Goal: Information Seeking & Learning: Learn about a topic

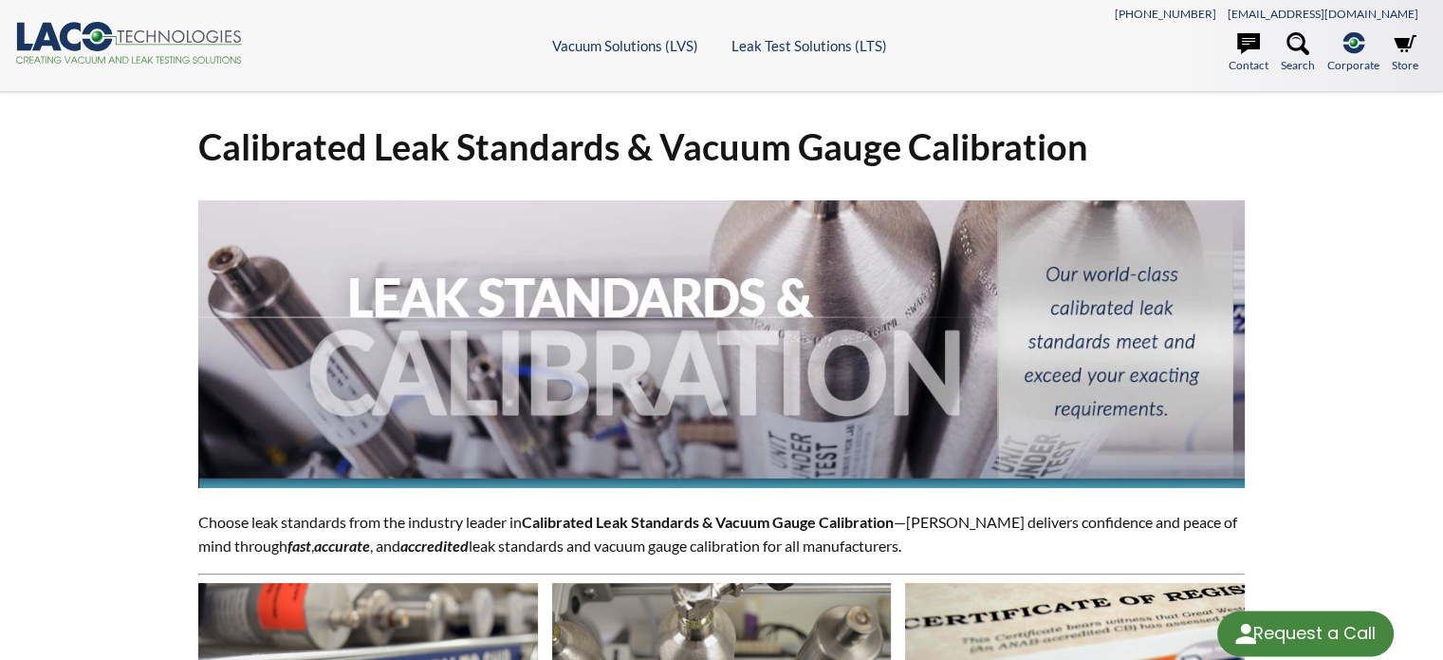
select select "Language Translate Widget"
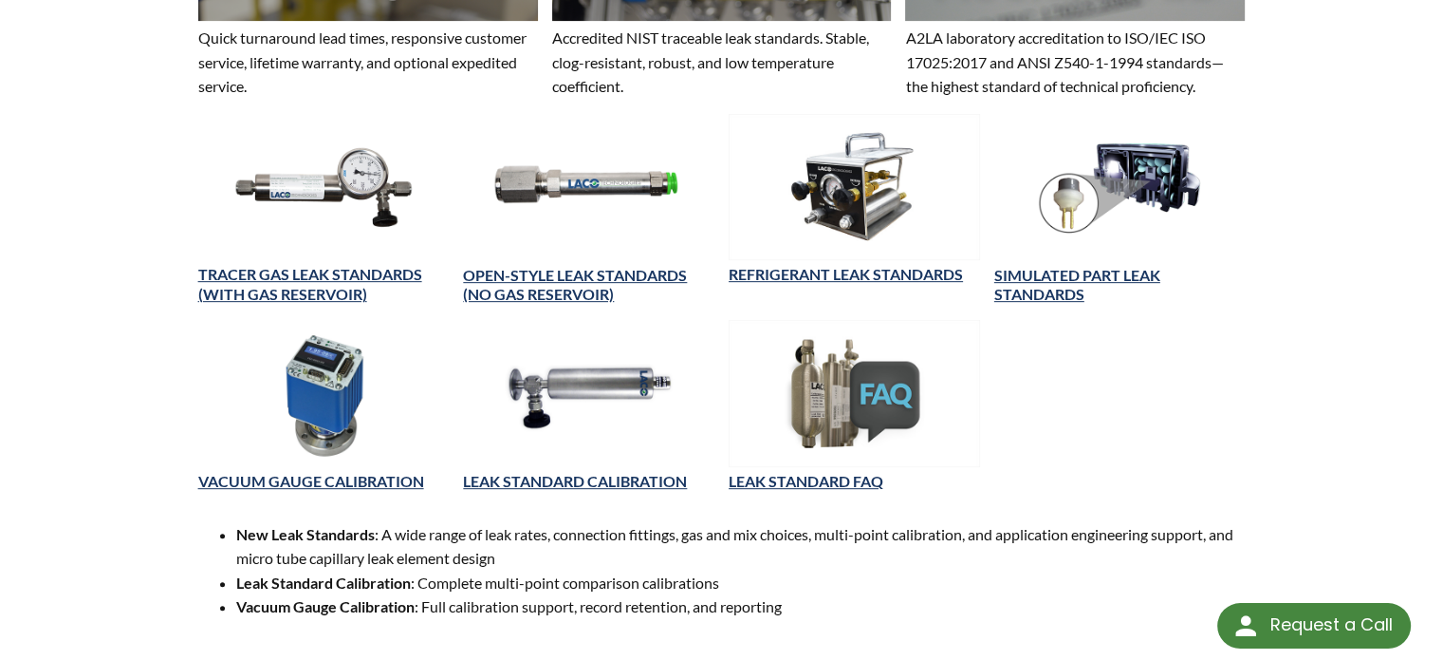
scroll to position [854, 0]
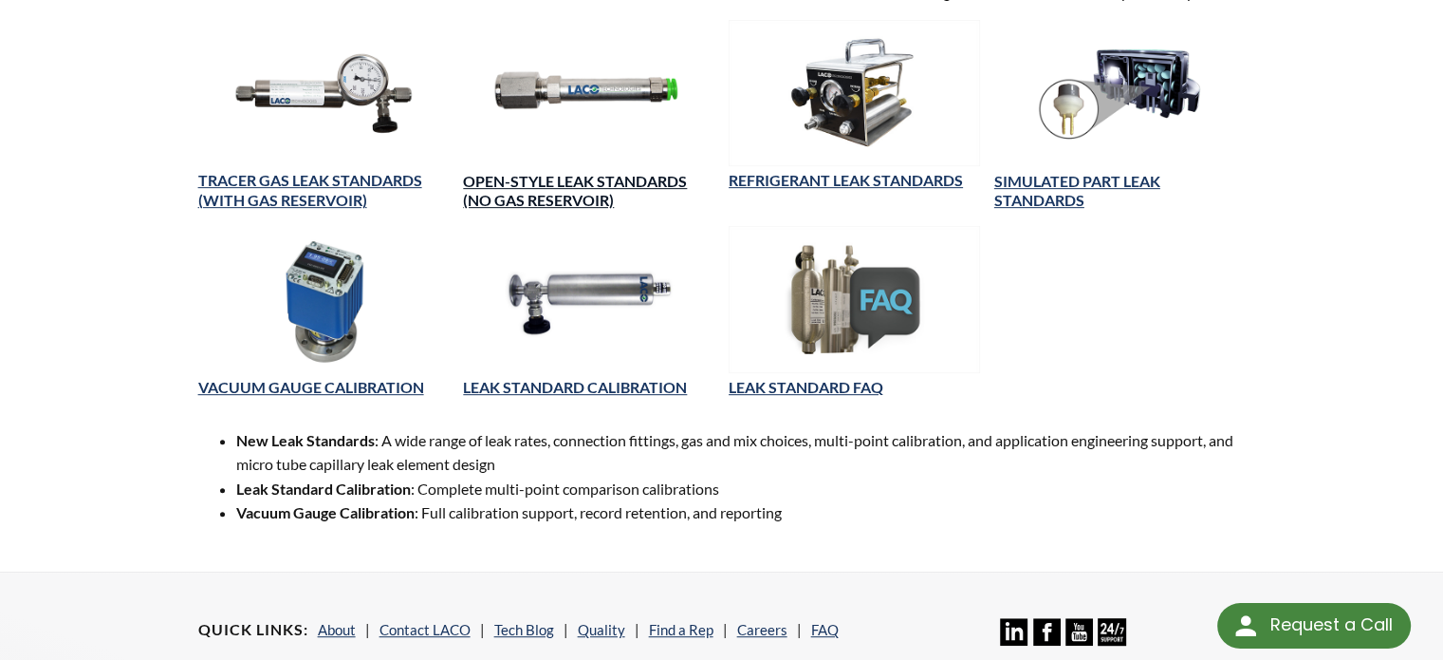
click at [573, 175] on link "OPEN-STYLE LEAK STANDARDS (NO GAS RESERVOIR)" at bounding box center [575, 191] width 224 height 38
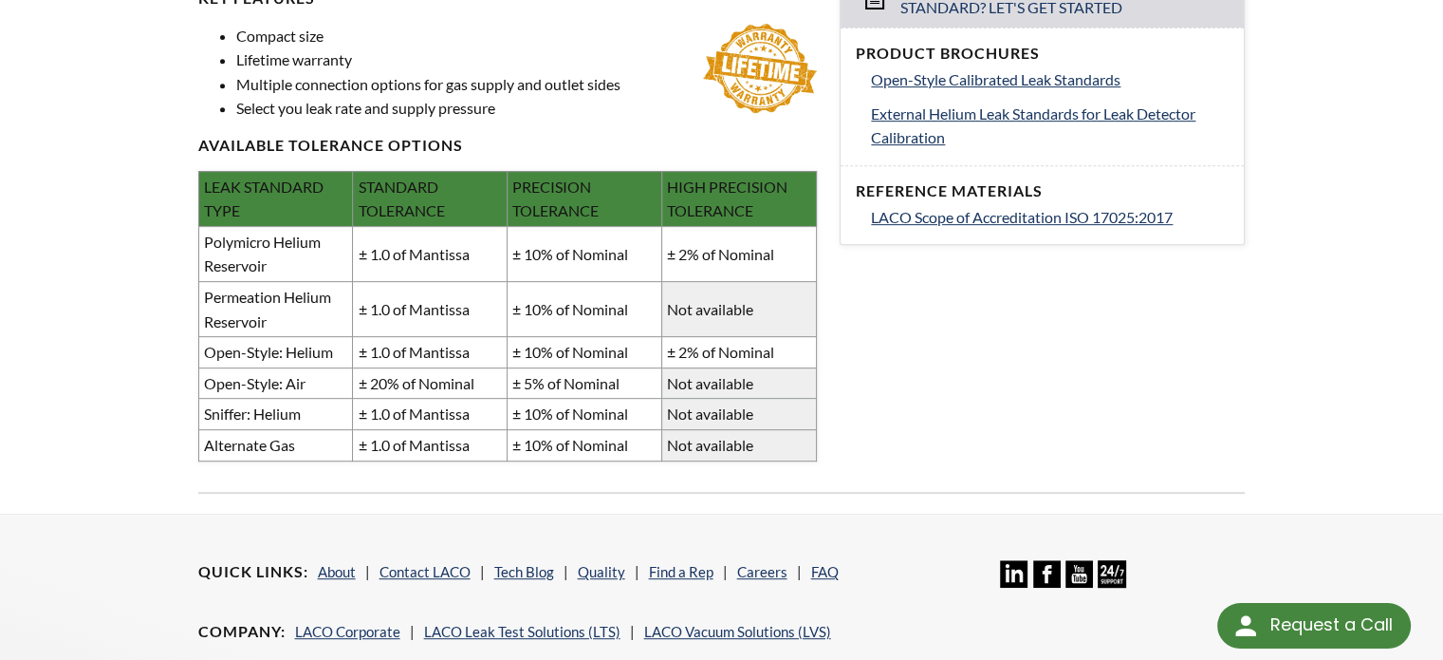
scroll to position [854, 0]
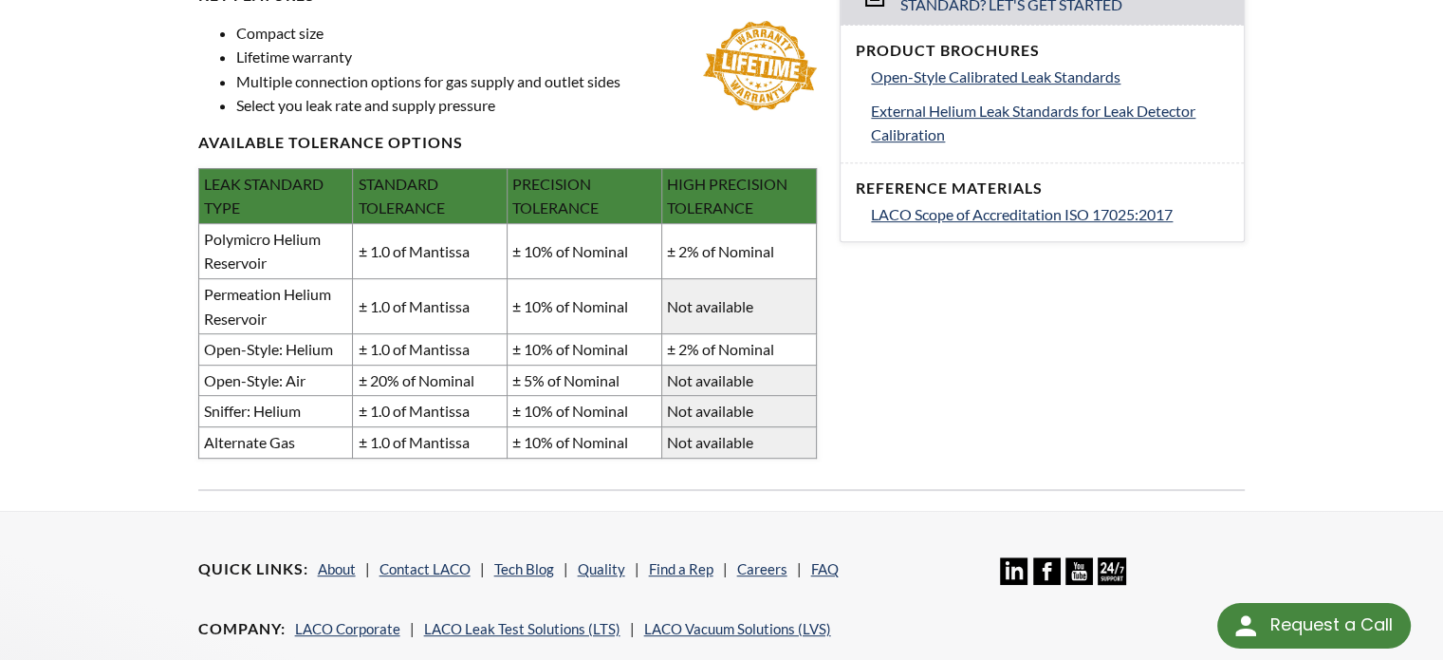
click at [717, 309] on td "Not available" at bounding box center [739, 306] width 155 height 55
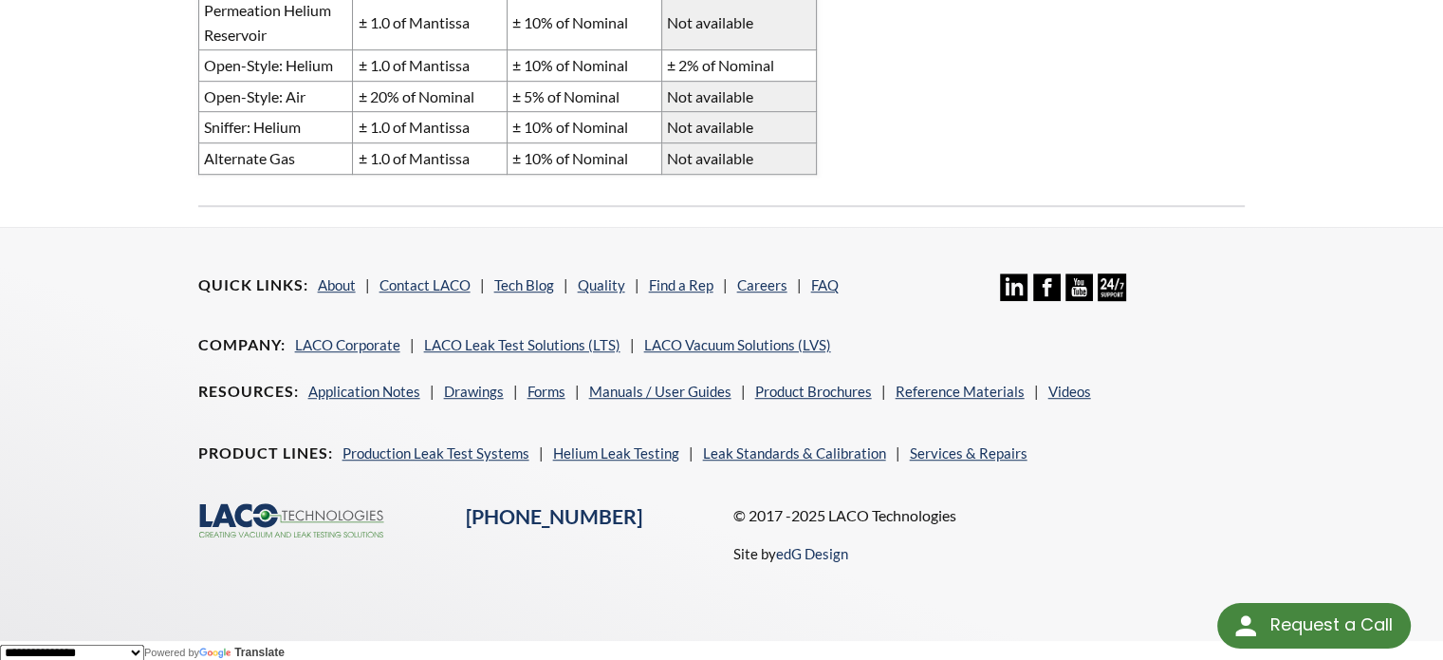
click at [879, 276] on nav "Quick Links About Contact LACO Tech Blog Quality Find a Rep Careers FAQ" at bounding box center [588, 299] width 780 height 52
